Goal: Use online tool/utility: Use online tool/utility

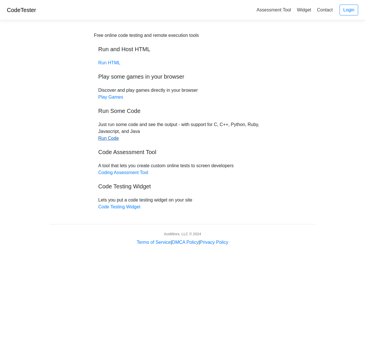
click at [112, 139] on link "Run Code" at bounding box center [108, 138] width 21 height 5
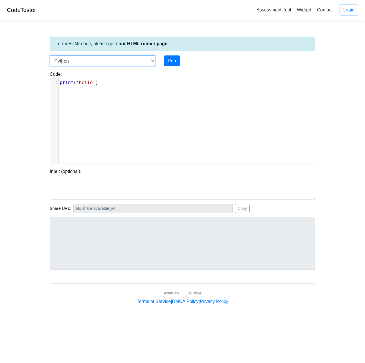
click at [127, 62] on select "C C++ Go Java Javascript Python Ruby" at bounding box center [103, 60] width 106 height 11
select select "c"
click at [50, 55] on select "C C++ Go Java Javascript Python Ruby" at bounding box center [103, 60] width 106 height 11
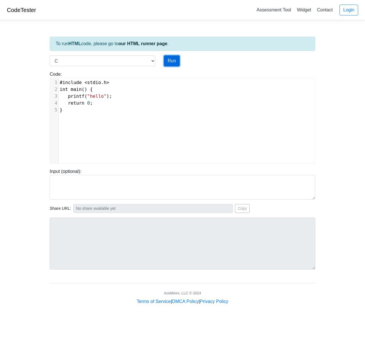
click at [174, 61] on button "Run" at bounding box center [172, 60] width 16 height 11
type input "[URL][DOMAIN_NAME]"
type textarea "Stdout: hello"
